Goal: Find specific page/section: Find specific page/section

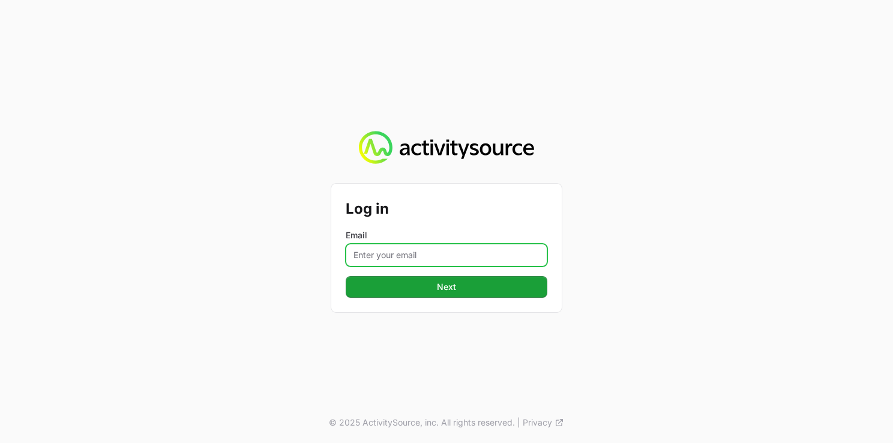
click at [463, 262] on input "Email" at bounding box center [447, 255] width 202 height 23
type input "[PERSON_NAME][EMAIL_ADDRESS][DOMAIN_NAME]"
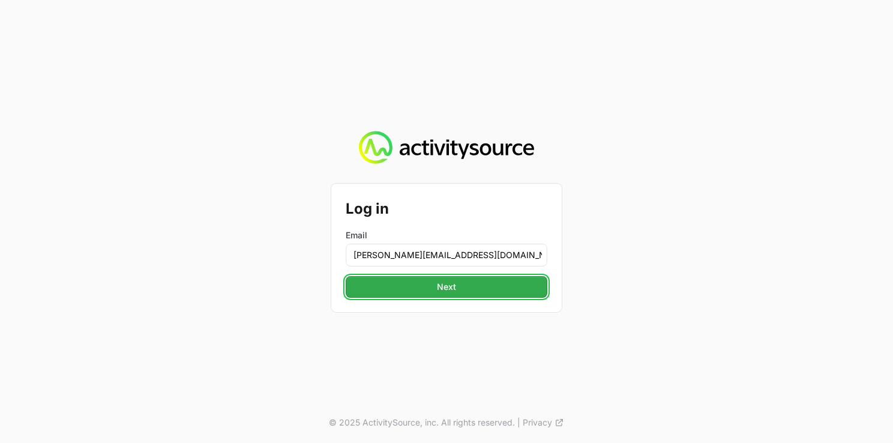
click at [456, 288] on span "Next" at bounding box center [446, 287] width 187 height 14
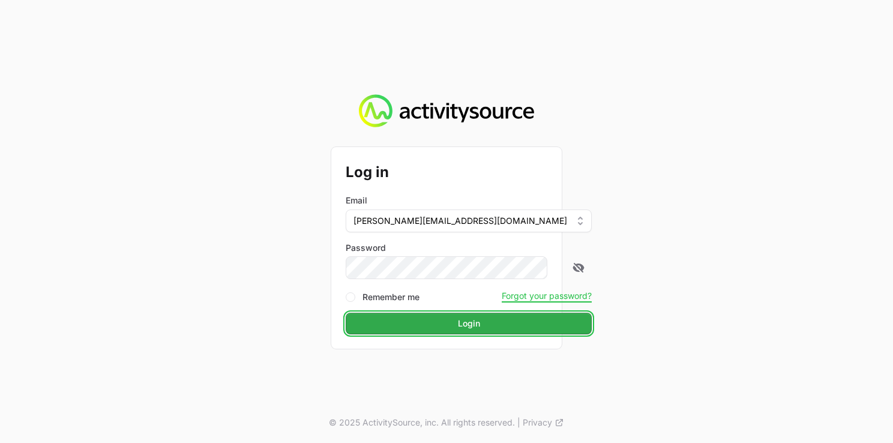
click at [423, 319] on span "Login" at bounding box center [469, 323] width 232 height 14
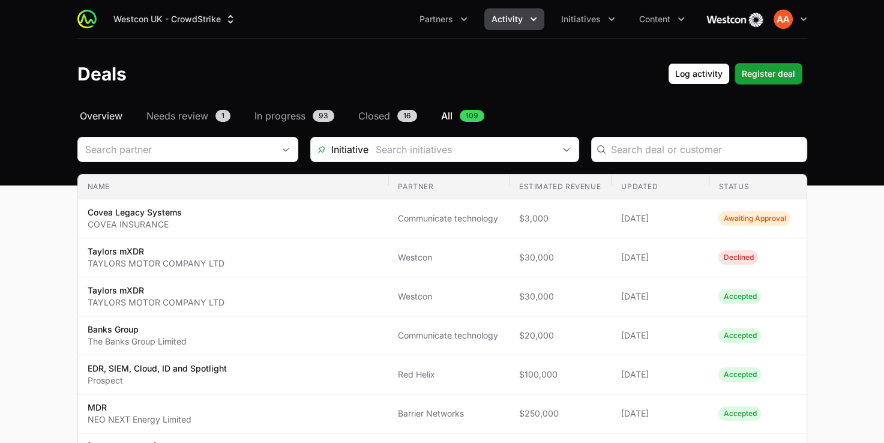
click at [110, 116] on span "Overview" at bounding box center [101, 116] width 43 height 14
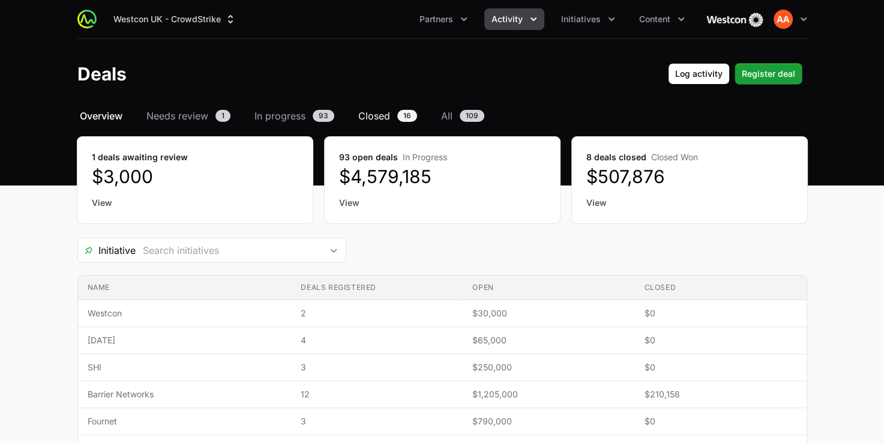
click at [381, 112] on span "Closed" at bounding box center [374, 116] width 32 height 14
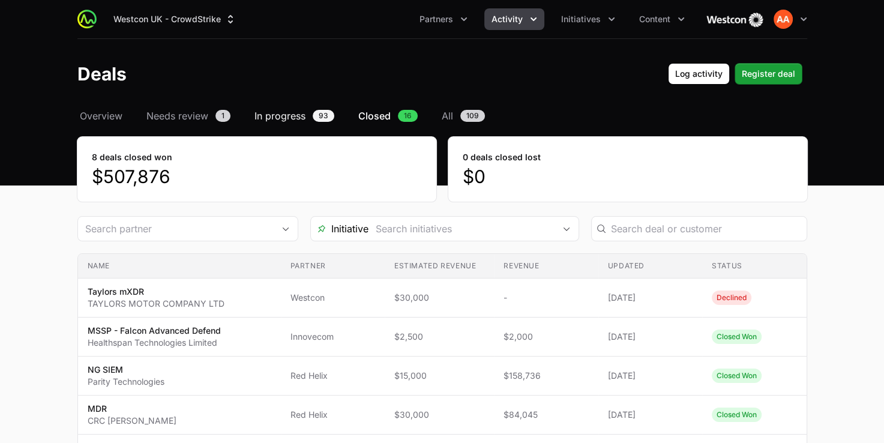
click at [295, 114] on span "In progress" at bounding box center [280, 116] width 51 height 14
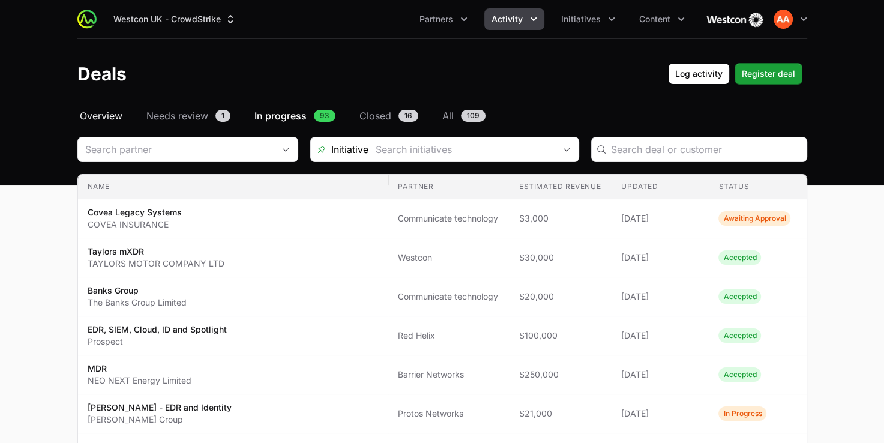
click at [84, 119] on span "Overview" at bounding box center [101, 116] width 43 height 14
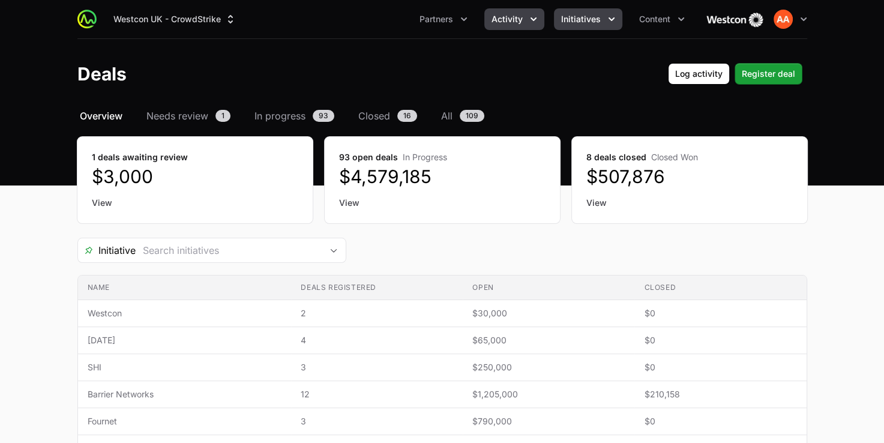
click at [576, 23] on span "Initiatives" at bounding box center [581, 19] width 40 height 12
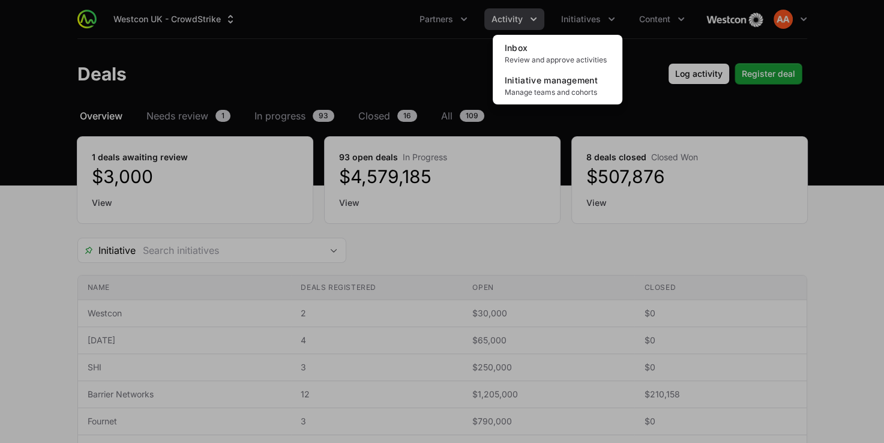
click at [458, 18] on div "Initiatives menu" at bounding box center [442, 221] width 884 height 443
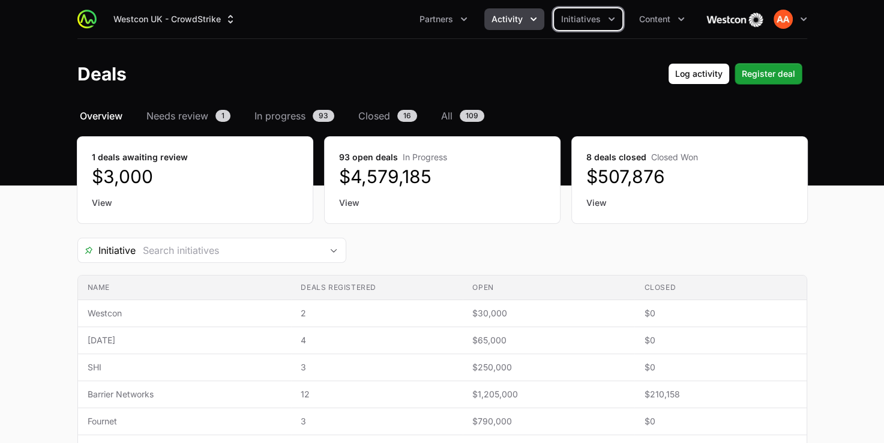
click at [458, 18] on button "Partners" at bounding box center [443, 19] width 62 height 22
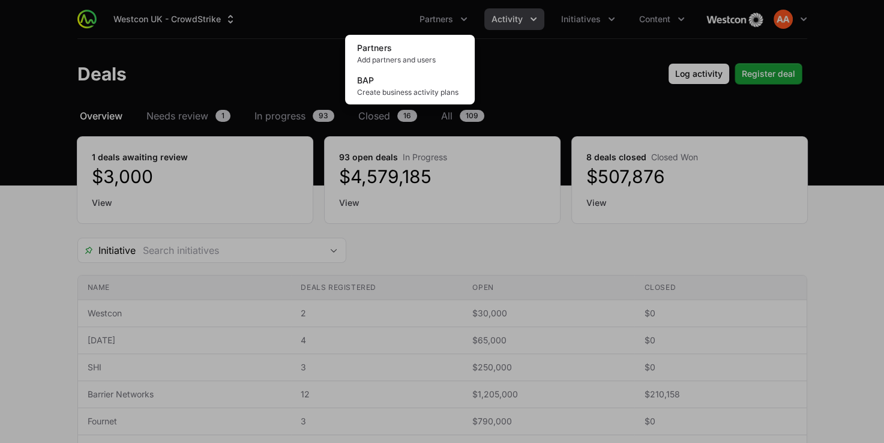
click at [514, 65] on div "Partners menu" at bounding box center [442, 221] width 884 height 443
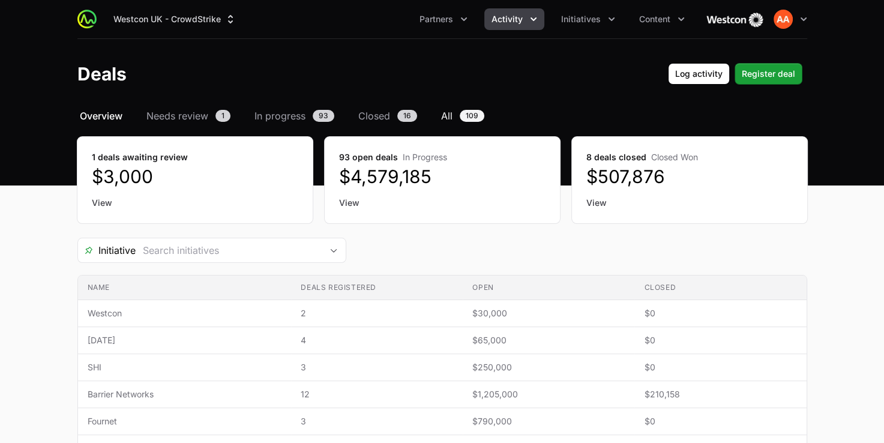
click at [465, 119] on span "109" at bounding box center [472, 116] width 25 height 12
